Goal: Navigation & Orientation: Find specific page/section

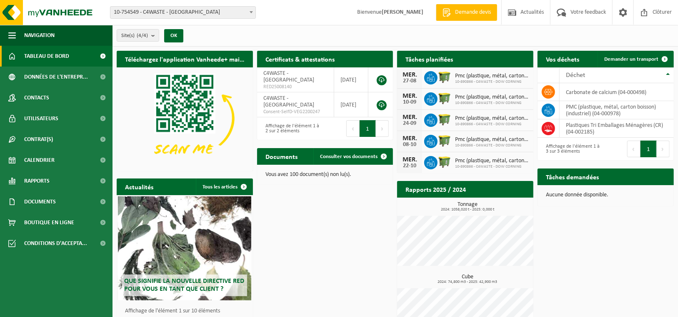
scroll to position [29, 0]
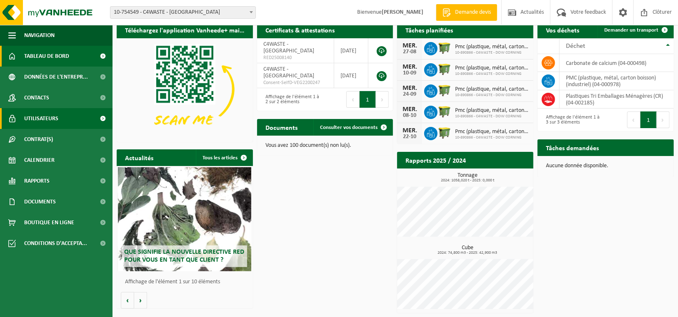
click at [42, 125] on span "Utilisateurs" at bounding box center [41, 118] width 34 height 21
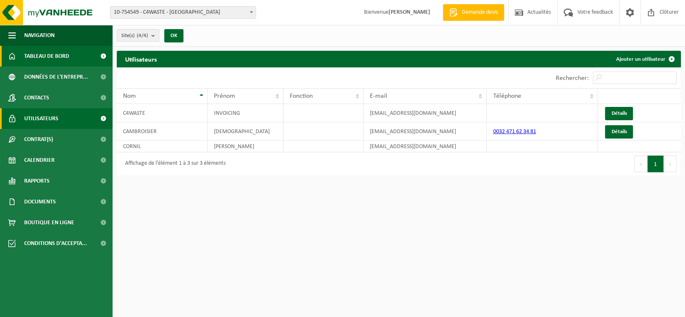
click at [49, 55] on span "Tableau de bord" at bounding box center [46, 56] width 45 height 21
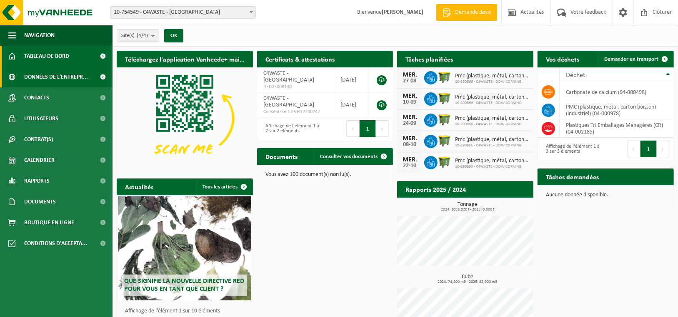
click at [57, 77] on span "Données de l'entrepr..." at bounding box center [56, 77] width 64 height 21
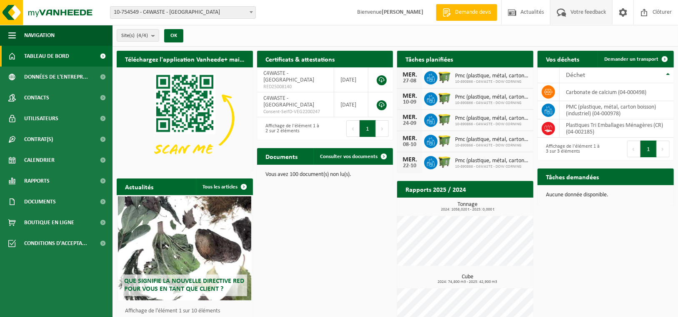
click at [581, 10] on span "Votre feedback" at bounding box center [588, 12] width 40 height 25
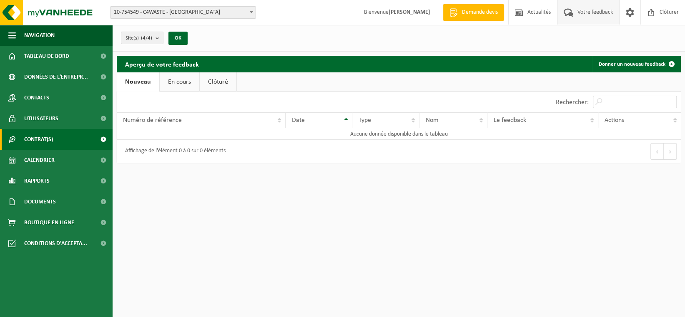
click at [41, 145] on span "Contrat(s)" at bounding box center [38, 139] width 29 height 21
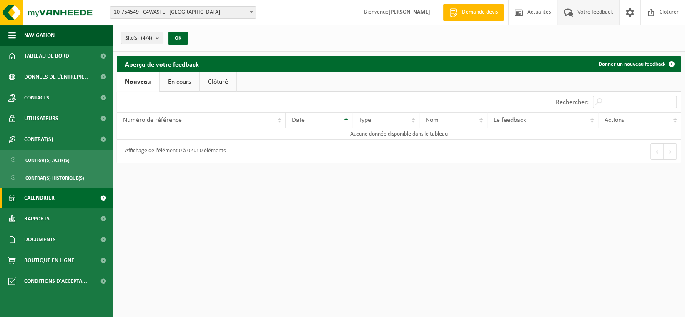
click at [58, 198] on link "Calendrier" at bounding box center [56, 198] width 112 height 21
